Goal: Information Seeking & Learning: Learn about a topic

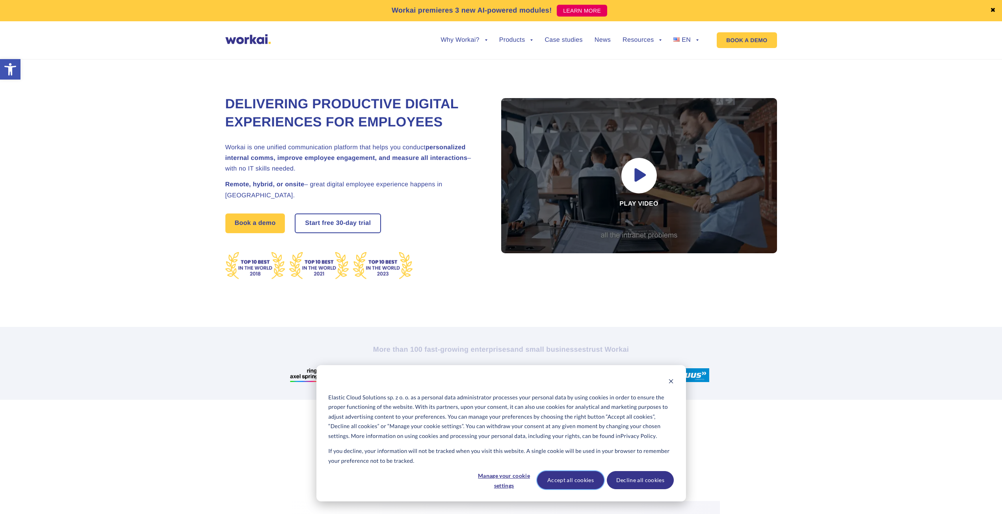
click at [581, 483] on button "Accept all cookies" at bounding box center [570, 480] width 67 height 18
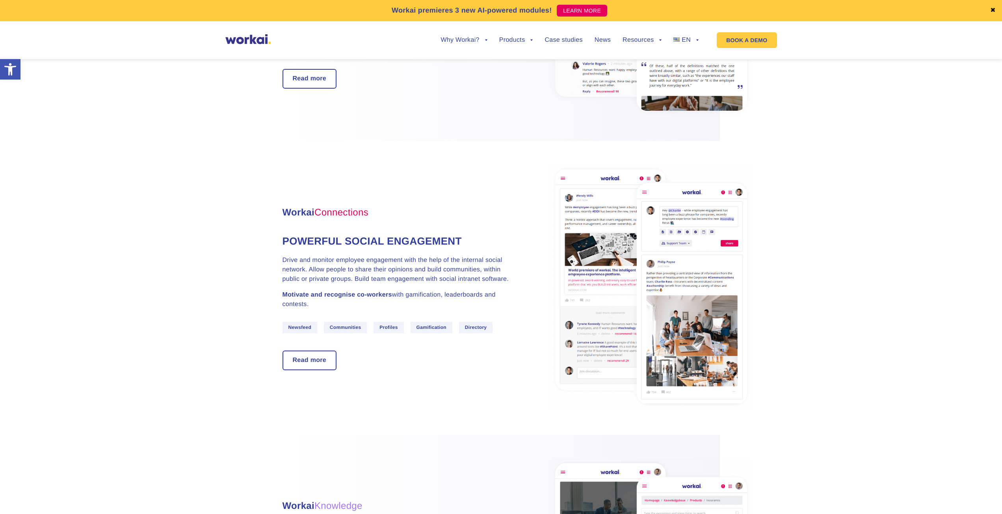
scroll to position [591, 0]
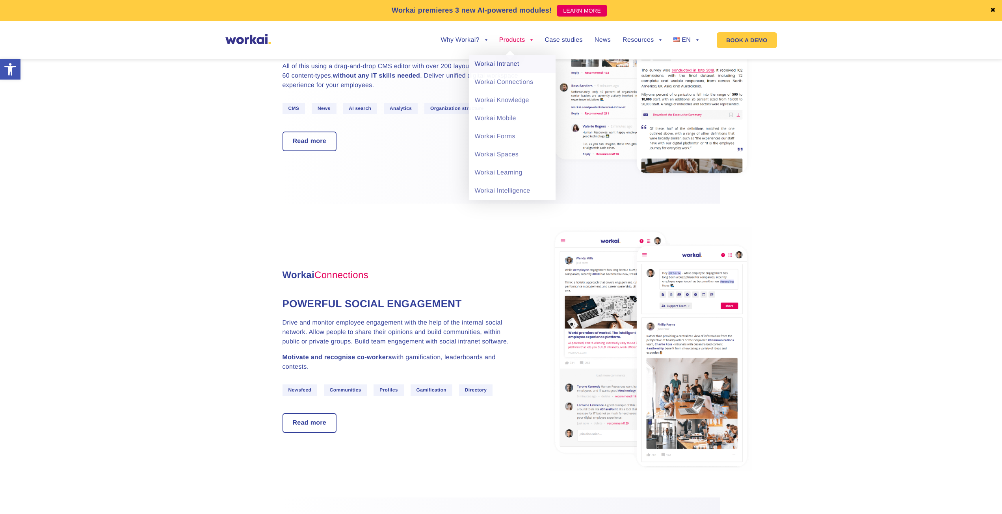
click at [514, 65] on link "Workai Intranet" at bounding box center [512, 64] width 87 height 18
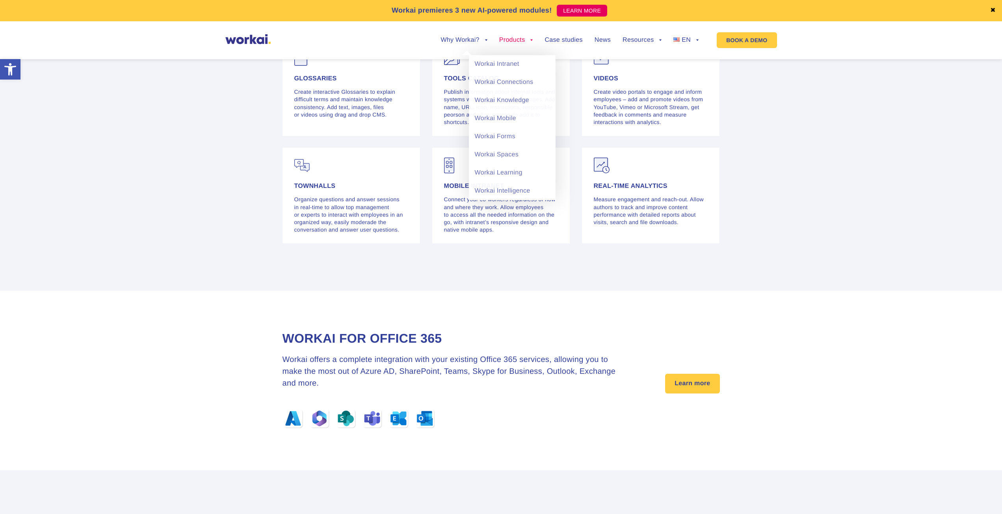
scroll to position [2213, 0]
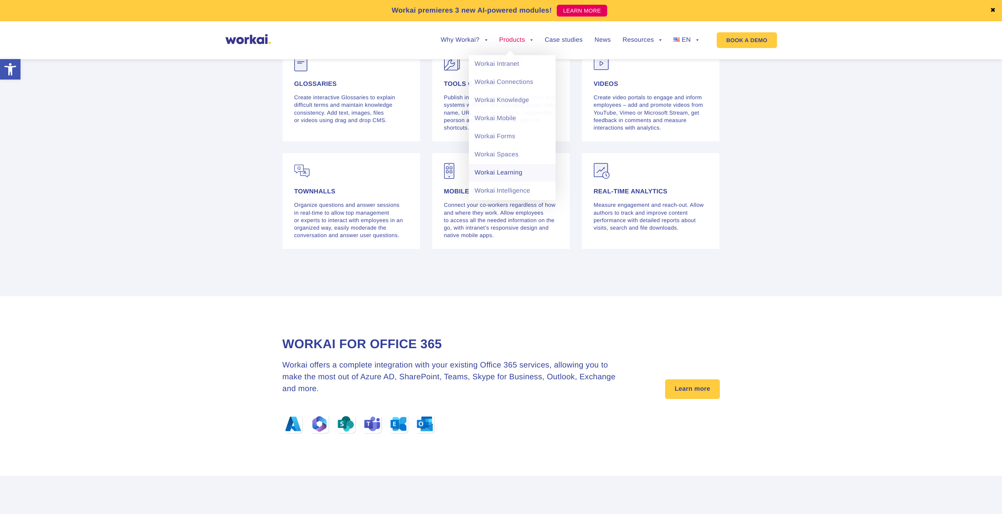
click at [514, 168] on link "Workai Learning" at bounding box center [512, 173] width 87 height 18
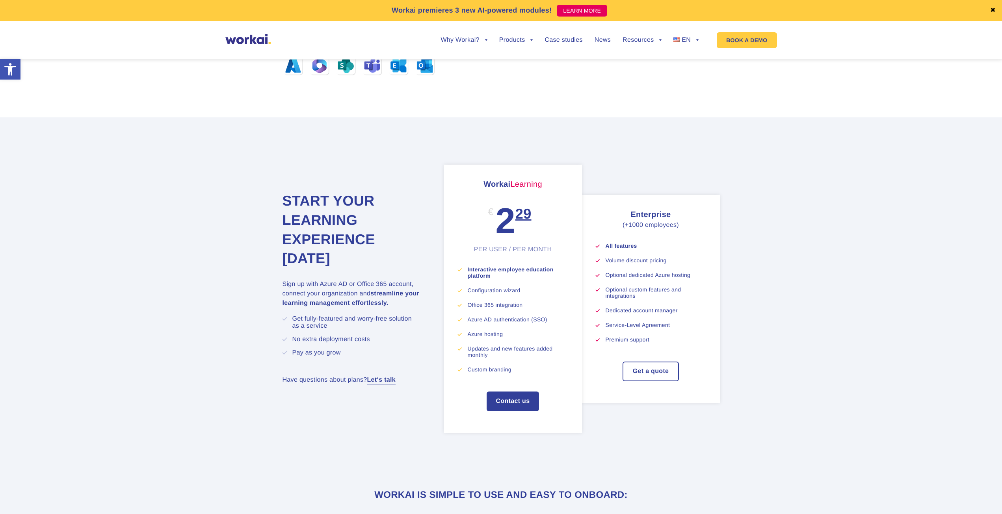
scroll to position [2772, 0]
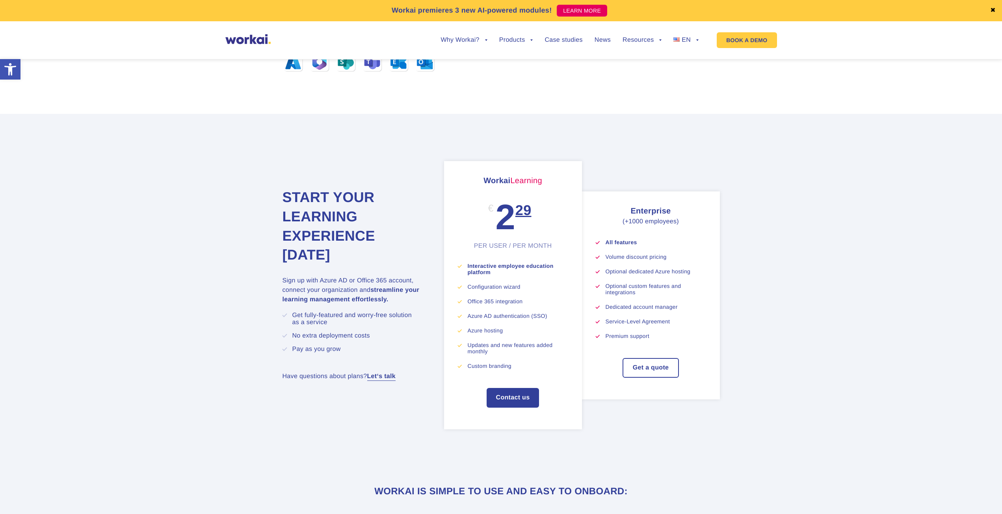
drag, startPoint x: 479, startPoint y: 79, endPoint x: 278, endPoint y: 77, distance: 200.9
click at [278, 77] on section "Workai for Office 365 Workai offers a complete integration with your existing O…" at bounding box center [501, 25] width 1002 height 180
click at [244, 85] on section "Workai for Office 365 Workai offers a complete integration with your existing O…" at bounding box center [501, 25] width 1002 height 180
drag, startPoint x: 256, startPoint y: 85, endPoint x: 481, endPoint y: 80, distance: 225.4
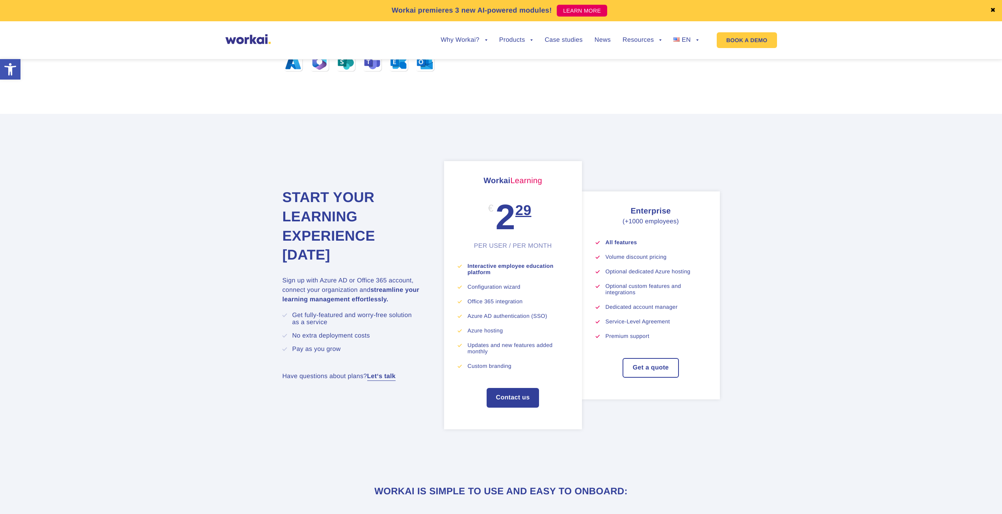
click at [481, 80] on section "Workai for Office 365 Workai offers a complete integration with your existing O…" at bounding box center [501, 25] width 1002 height 180
click at [591, 135] on section "Start your learning experience [DATE] Sign up with Azure AD or Office 365 accou…" at bounding box center [501, 295] width 1002 height 362
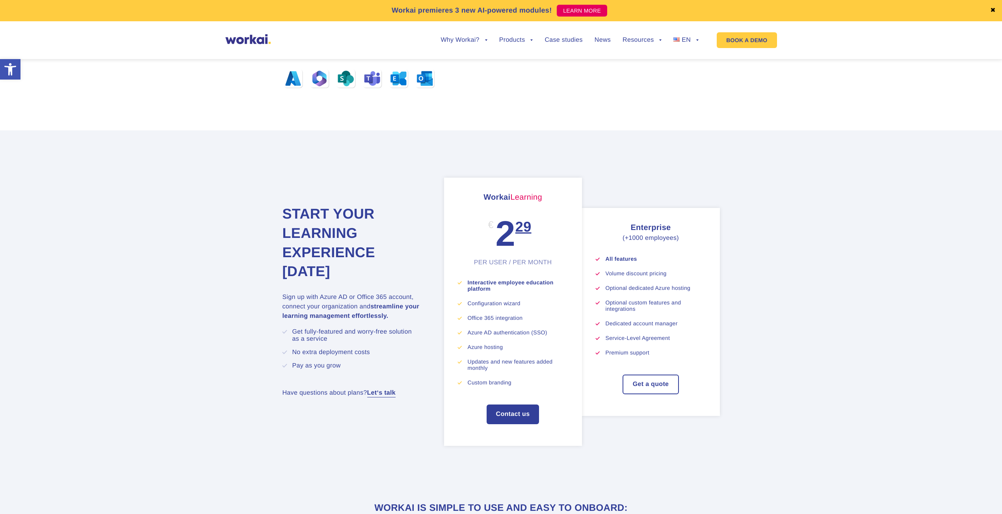
scroll to position [2768, 0]
